Goal: Task Accomplishment & Management: Complete application form

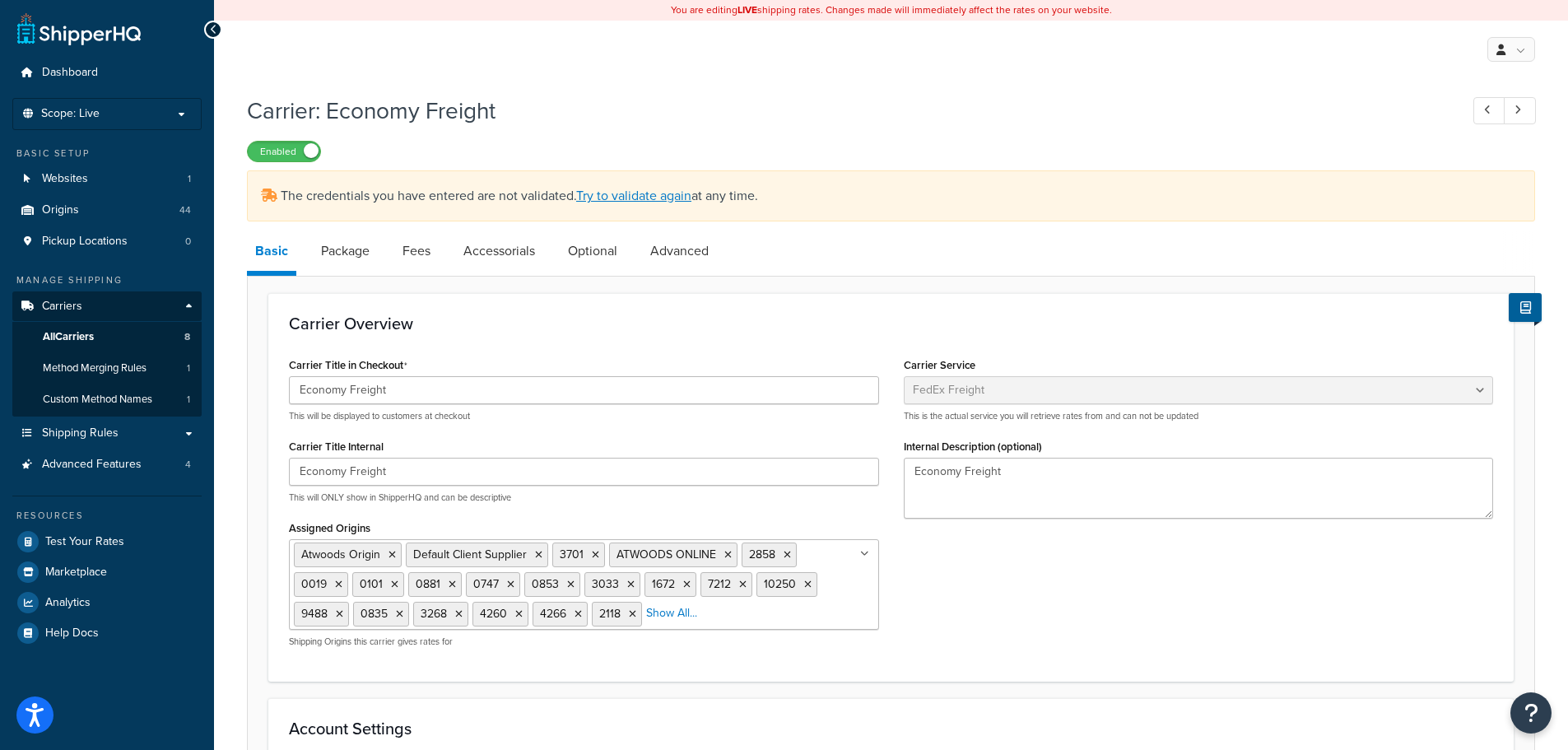
select select "fedExFreight"
click at [624, 192] on link "Try to validate again" at bounding box center [633, 196] width 115 height 19
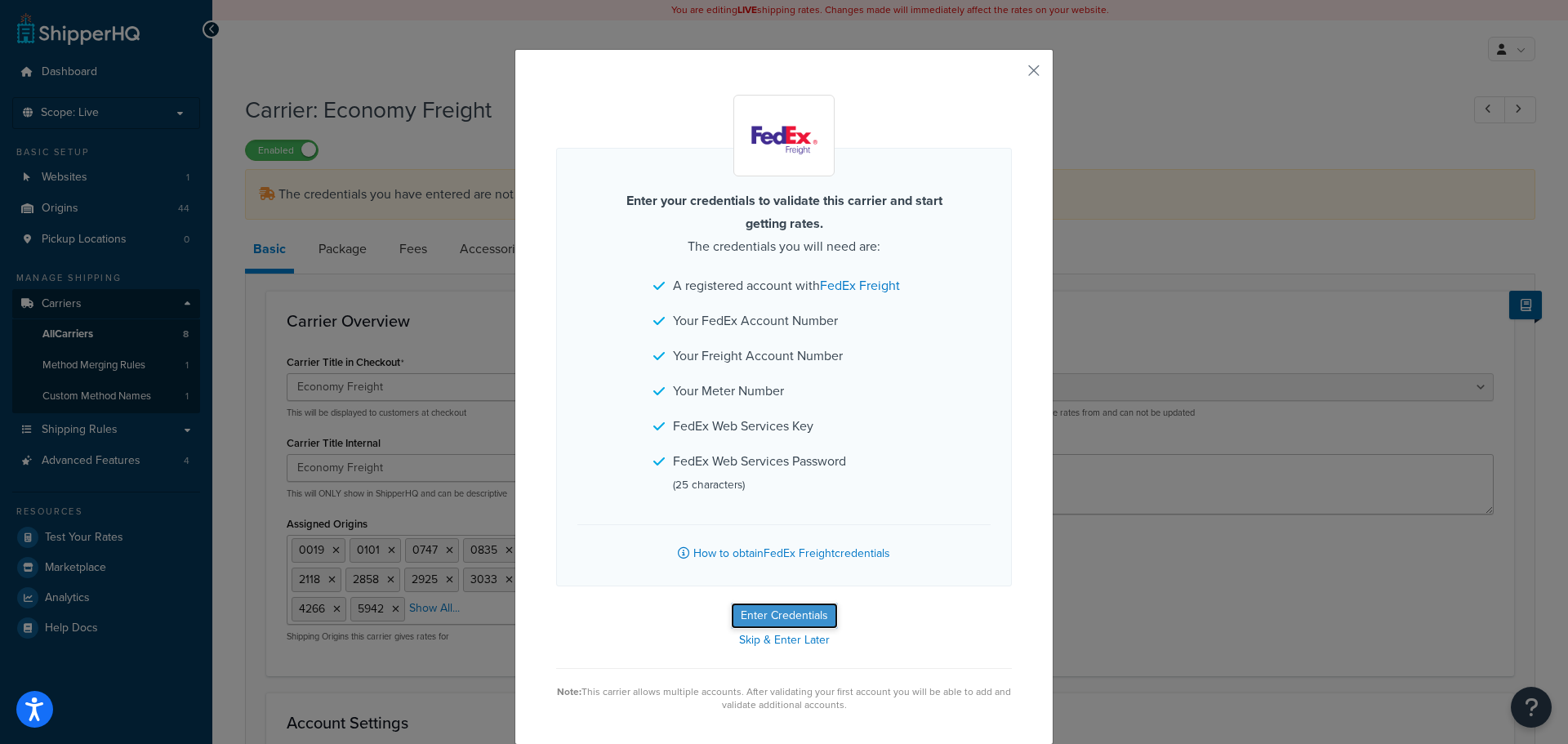
click at [787, 620] on button "Enter Credentials" at bounding box center [784, 616] width 107 height 26
select select "THIRD_PARTY"
select select "SKID"
select select "US"
select select "OK"
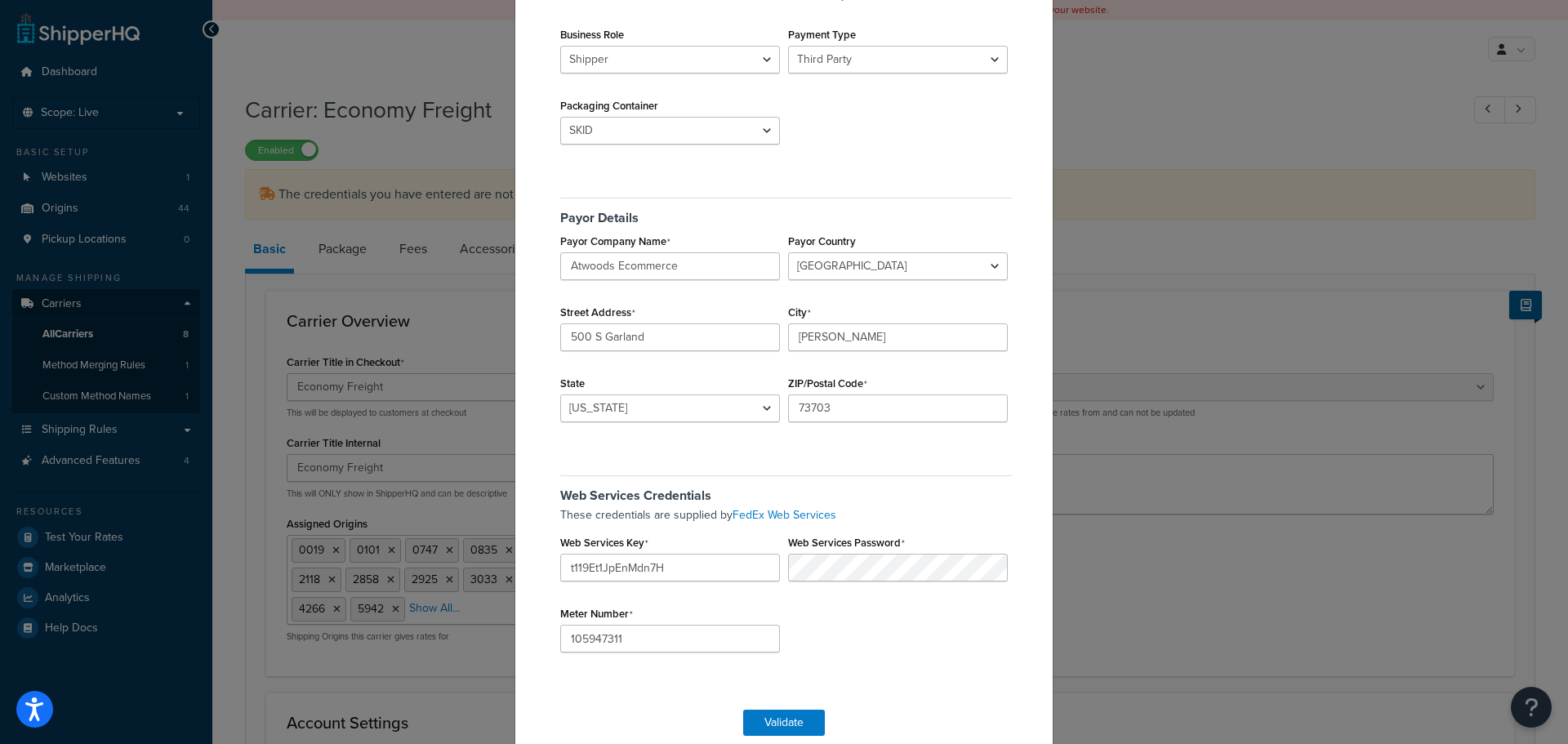
scroll to position [322, 0]
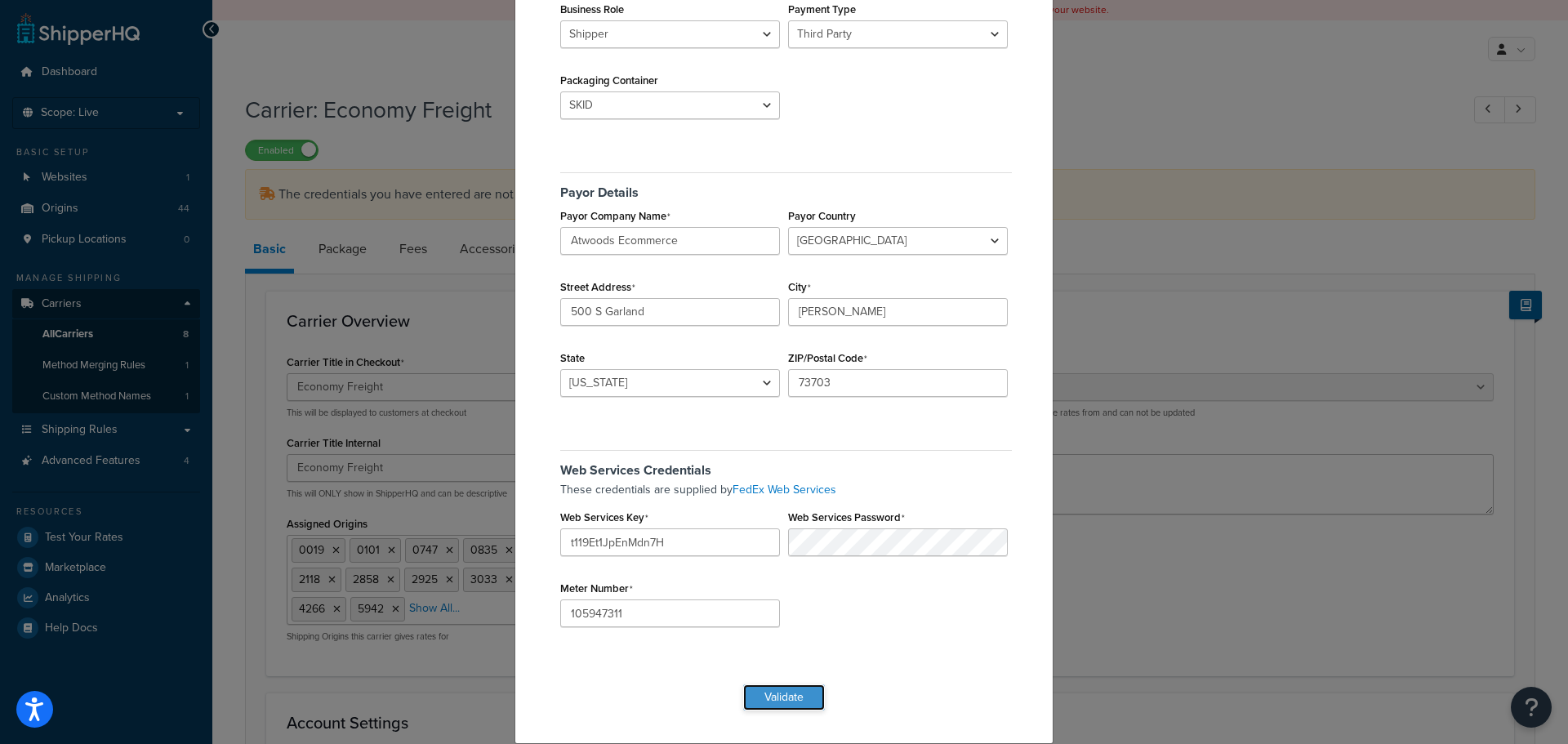
click at [763, 700] on button "Validate" at bounding box center [784, 698] width 82 height 26
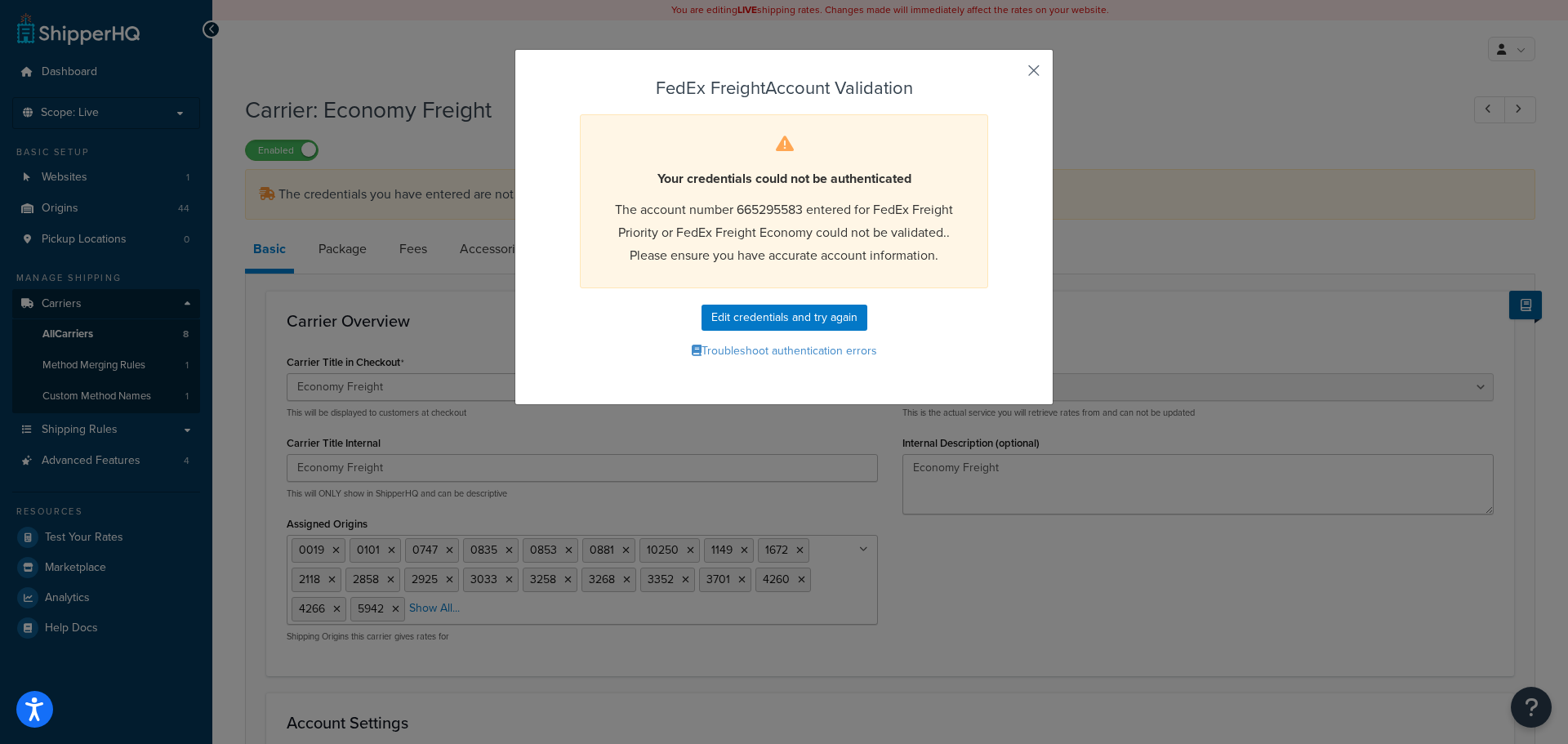
click at [1012, 74] on button "button" at bounding box center [1010, 76] width 4 height 4
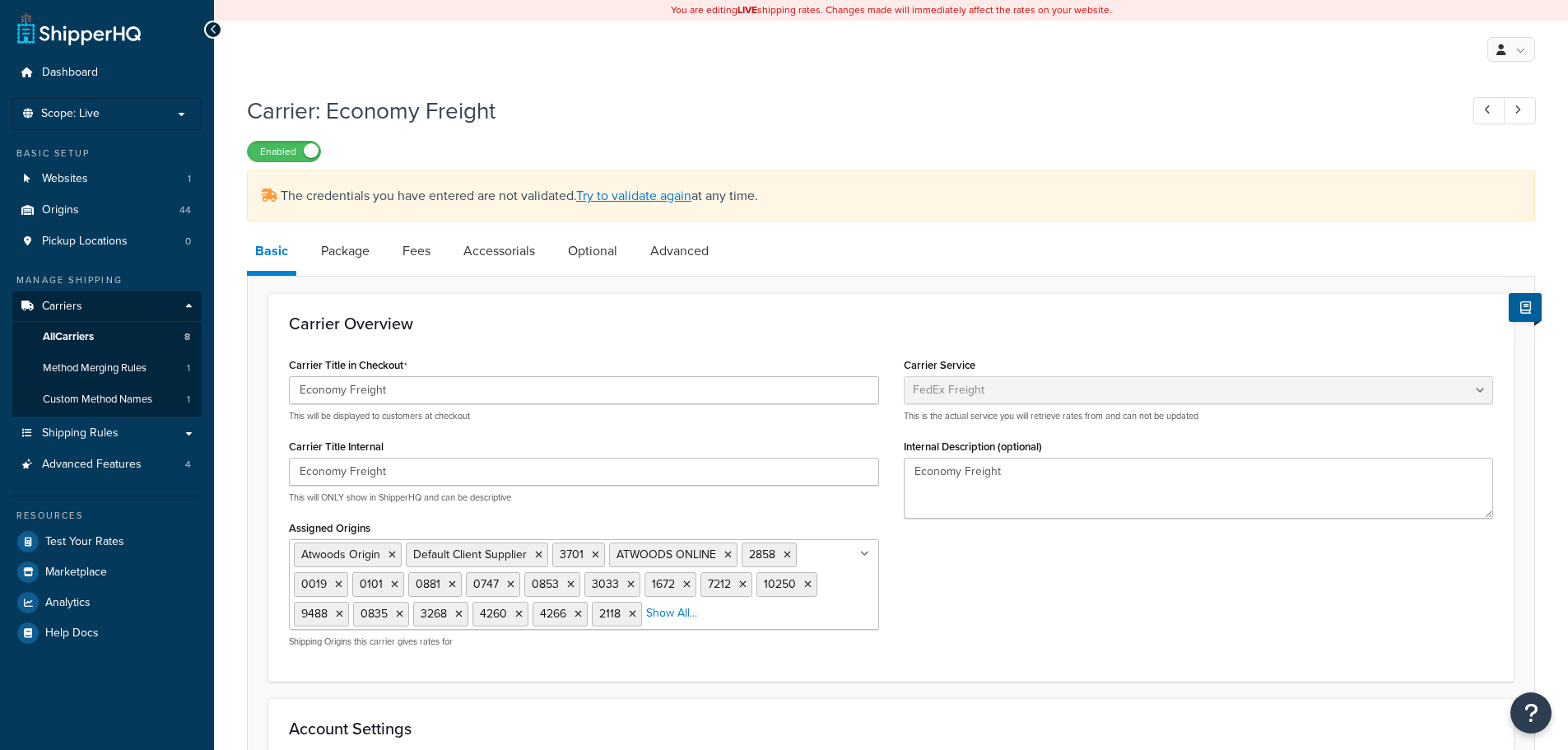
select select "fedExFreight"
